Goal: Task Accomplishment & Management: Complete application form

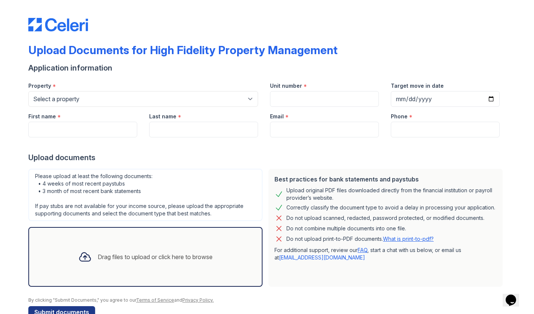
click at [213, 263] on div "Drag files to upload or click here to browse" at bounding box center [145, 256] width 146 height 25
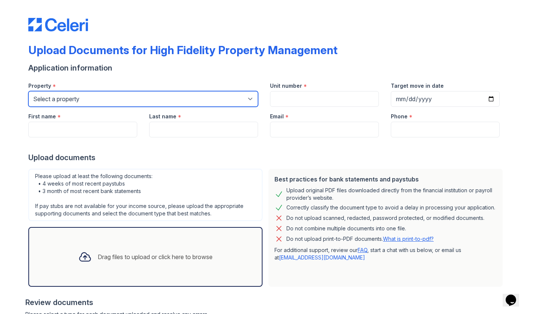
select select "2054"
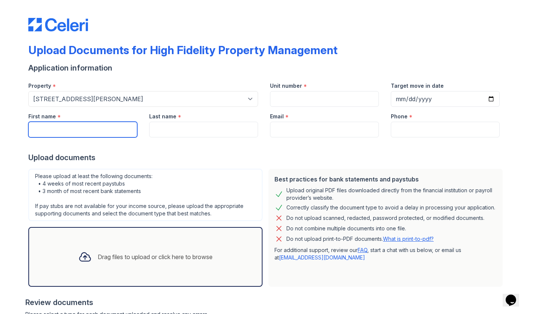
type input "Austin"
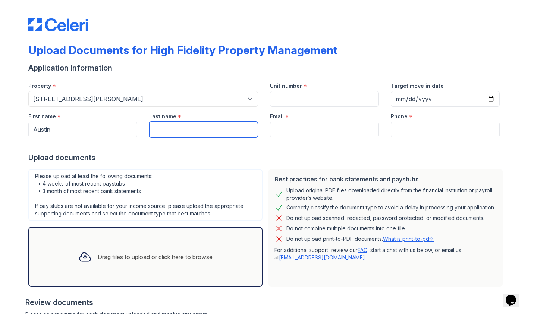
type input "[PERSON_NAME]"
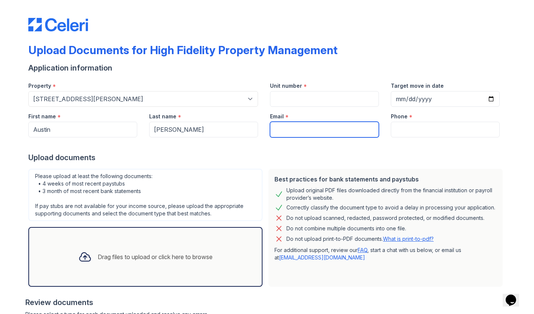
type input "[EMAIL_ADDRESS][DOMAIN_NAME]"
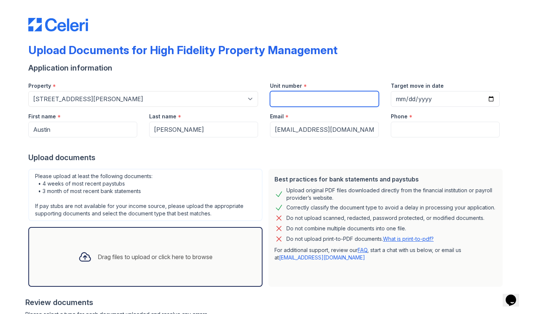
click at [281, 98] on input "Unit number" at bounding box center [324, 99] width 109 height 16
type input "3R"
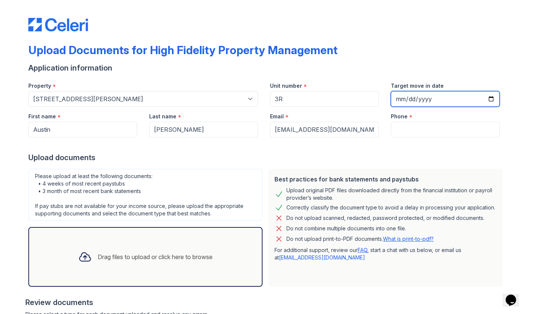
click at [399, 99] on input "Target move in date" at bounding box center [445, 99] width 109 height 16
type input "[DATE]"
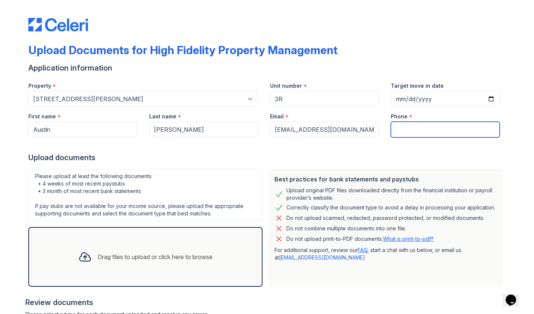
click at [462, 132] on input "Phone" at bounding box center [445, 130] width 109 height 16
type input "3053977566"
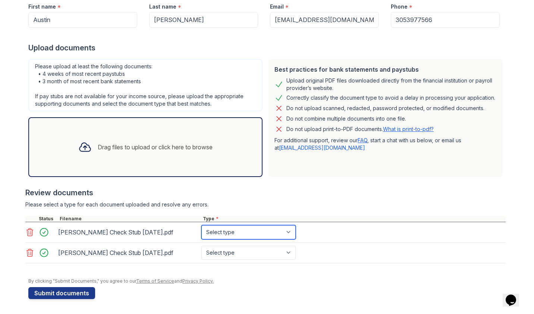
select select "paystub"
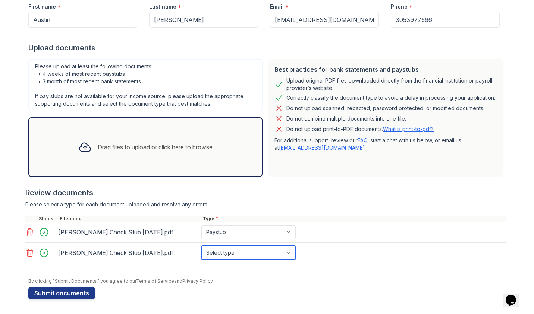
select select "paystub"
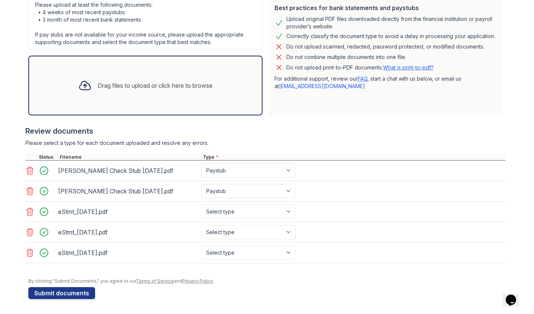
scroll to position [171, 0]
select select "bank_statement"
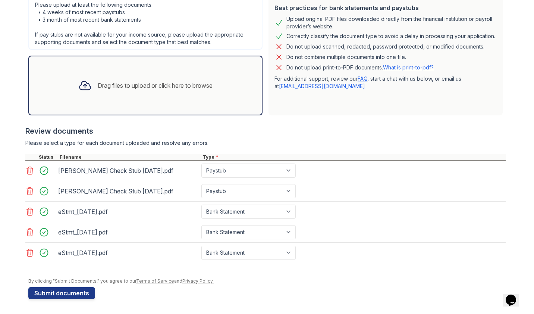
click at [284, 135] on div "Review documents" at bounding box center [265, 131] width 481 height 10
click at [179, 99] on div "Drag files to upload or click here to browse" at bounding box center [145, 86] width 234 height 60
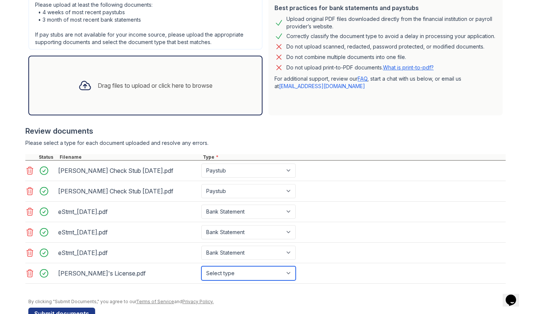
select select "other"
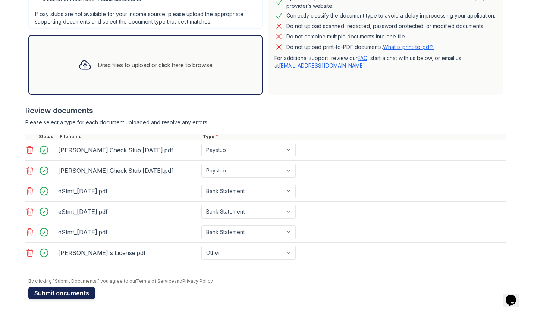
click at [78, 290] on button "Submit documents" at bounding box center [61, 293] width 67 height 12
